Goal: Task Accomplishment & Management: Use online tool/utility

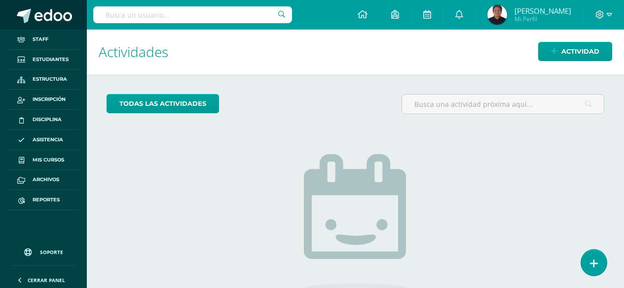
click at [36, 12] on span at bounding box center [53, 16] width 37 height 15
click at [48, 200] on span "Reportes" at bounding box center [46, 200] width 27 height 8
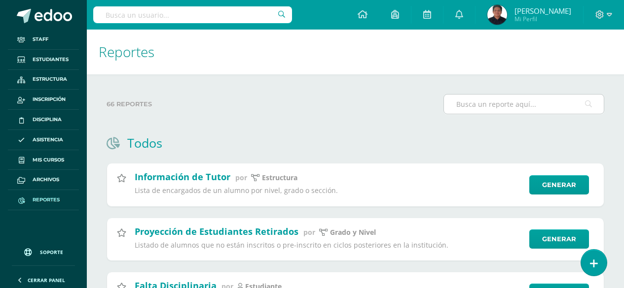
click at [499, 110] on input "text" at bounding box center [524, 104] width 160 height 19
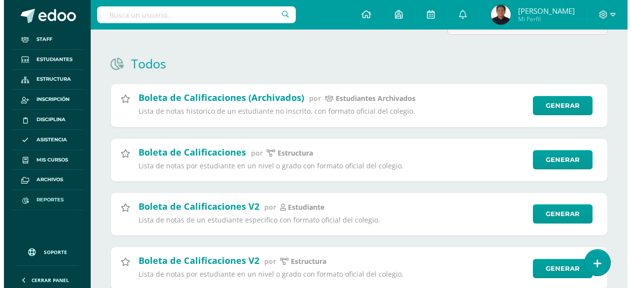
scroll to position [99, 0]
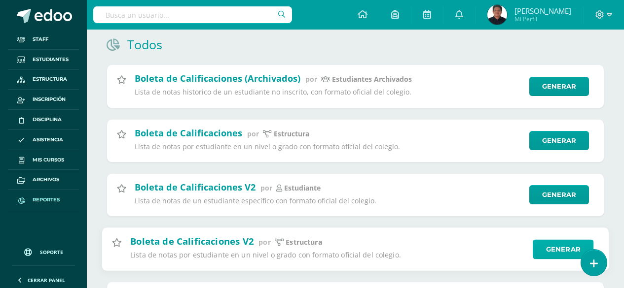
type input "boleta"
click at [548, 256] on link "Generar" at bounding box center [562, 250] width 61 height 20
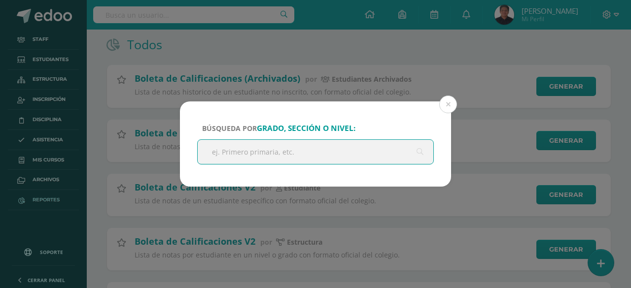
click at [317, 153] on input "text" at bounding box center [316, 152] width 236 height 24
type input "quinto"
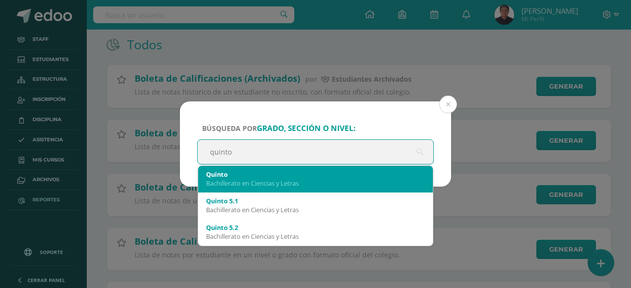
drag, startPoint x: 262, startPoint y: 196, endPoint x: 263, endPoint y: 189, distance: 6.5
click at [263, 189] on span "[PERSON_NAME] en Ciencias y Letras Quinto 5.1 Bachillerato en Ciencias y Letras…" at bounding box center [315, 206] width 235 height 80
click at [262, 185] on div "Bachillerato en Ciencias y Letras" at bounding box center [315, 183] width 219 height 9
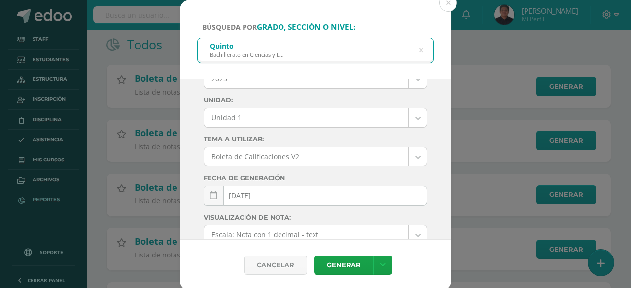
scroll to position [49, 0]
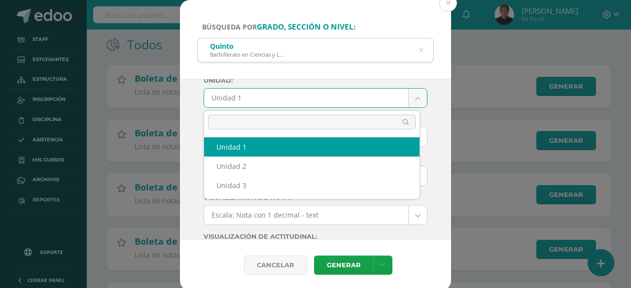
click at [234, 106] on body "Búsqueda por grado, sección o nivel: [PERSON_NAME] en Ciencias y Letras quinto …" at bounding box center [315, 128] width 631 height 455
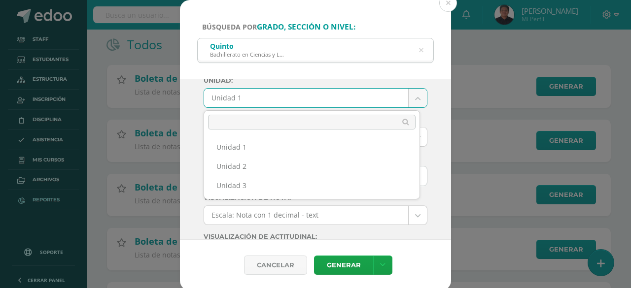
drag, startPoint x: 260, startPoint y: 195, endPoint x: 255, endPoint y: 190, distance: 7.3
select select "Unidad 3"
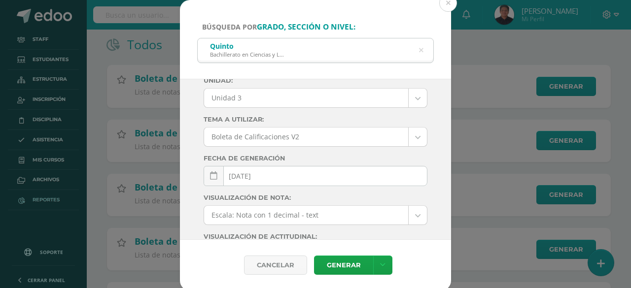
click at [255, 190] on div "[DATE] October, 2025 Mo Tu We Th Fr Sa Su 29 30 1 2 3 4 5 6 7 8 9 10 11 12 13 1…" at bounding box center [316, 180] width 224 height 28
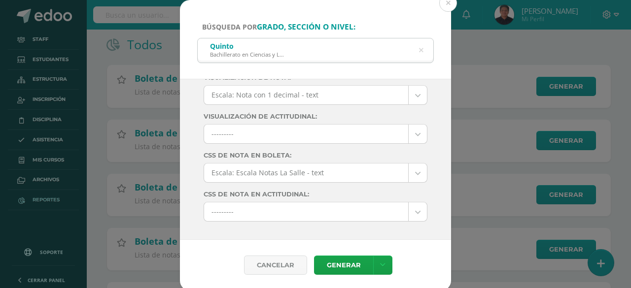
scroll to position [186, 0]
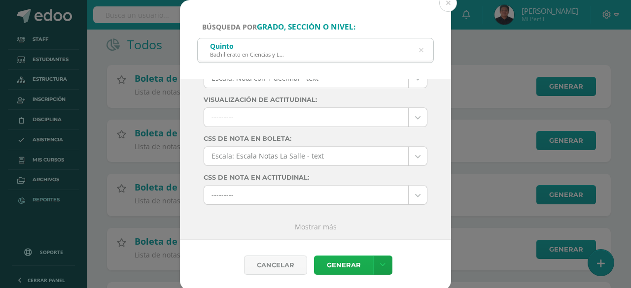
click at [347, 262] on link "Generar" at bounding box center [343, 265] width 59 height 19
